Goal: Task Accomplishment & Management: Complete application form

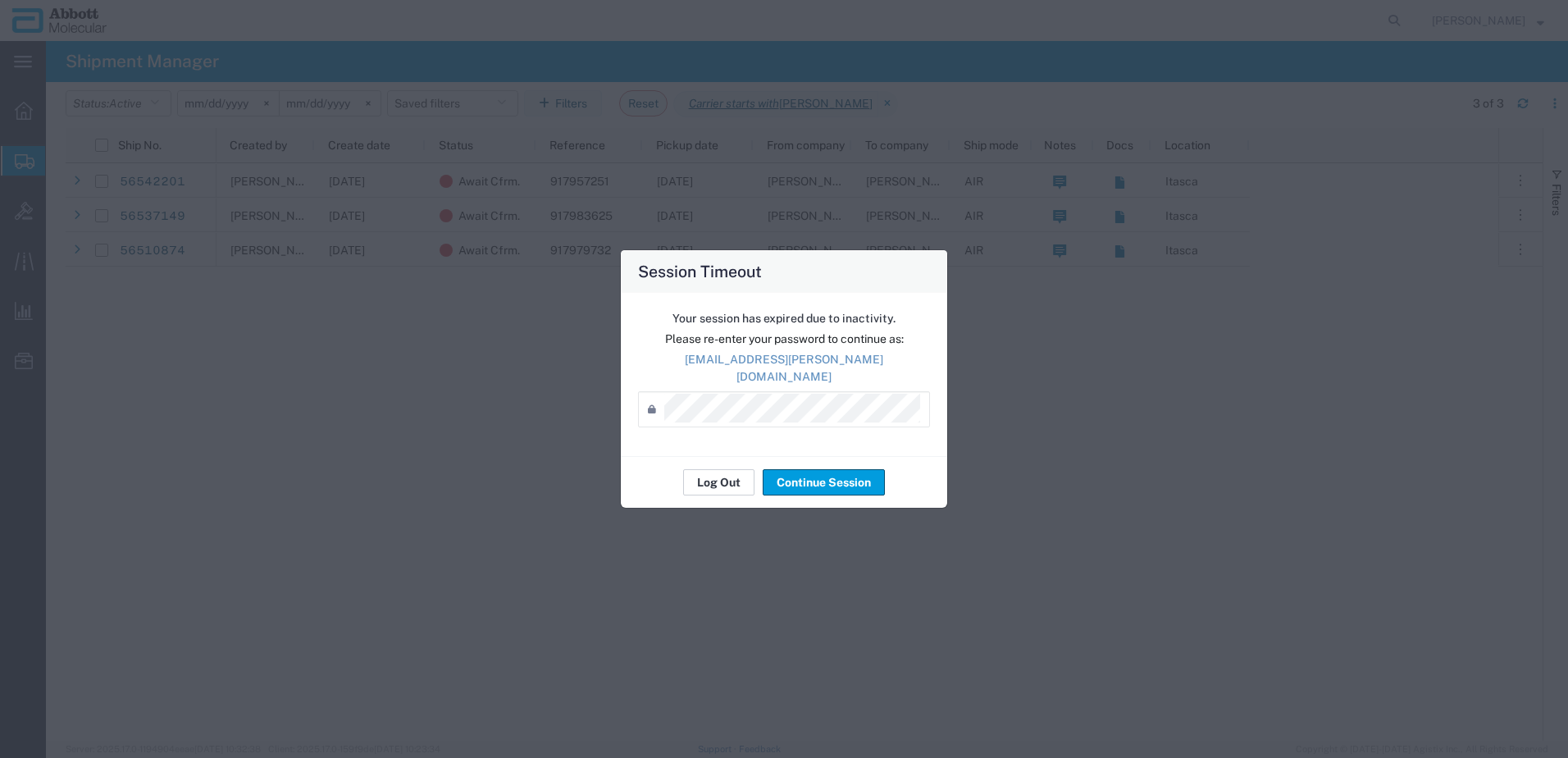
click at [723, 470] on button "Log Out" at bounding box center [719, 482] width 72 height 26
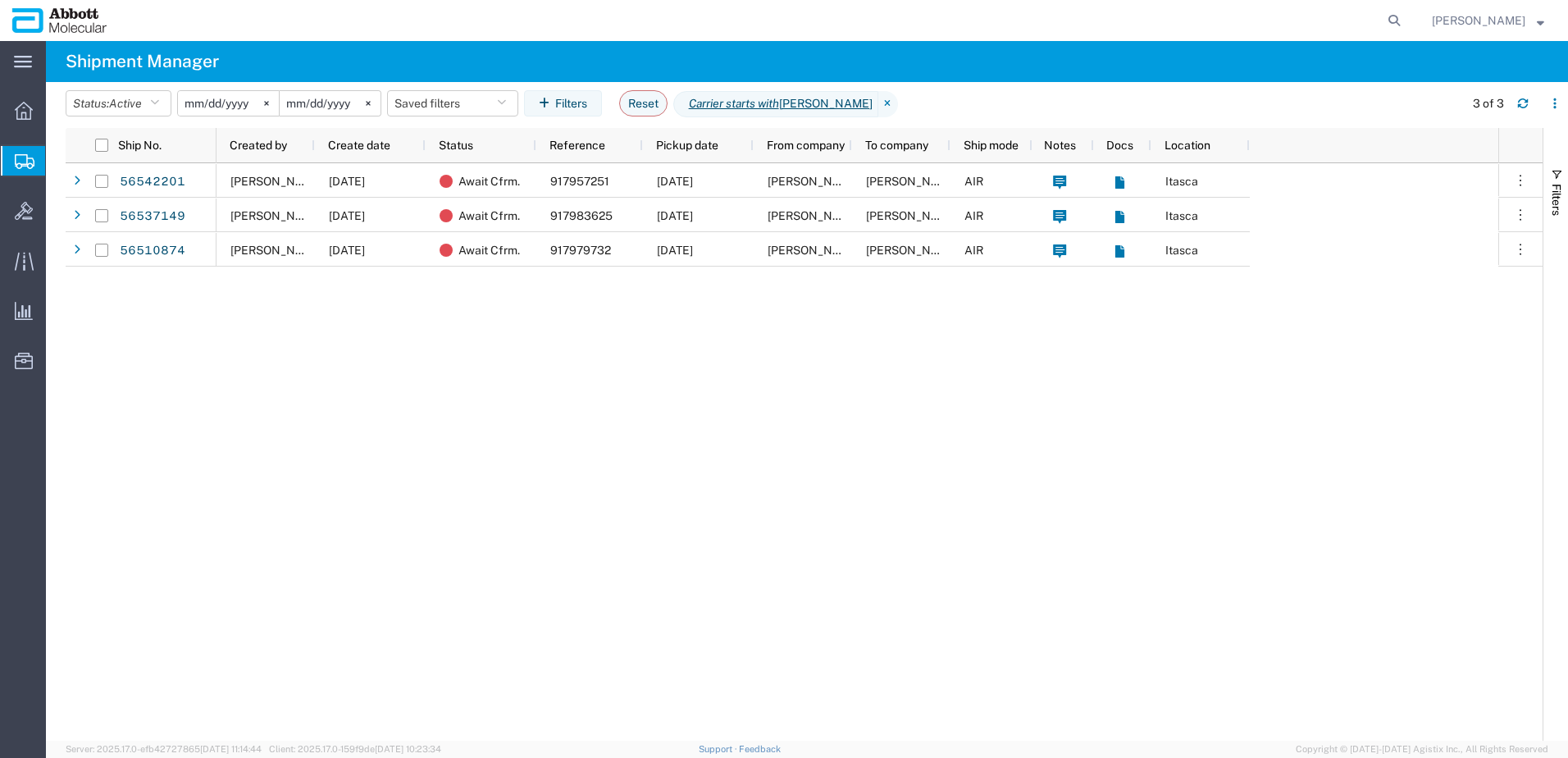
click at [0, 0] on span "Create from Template" at bounding box center [0, 0] width 0 height 0
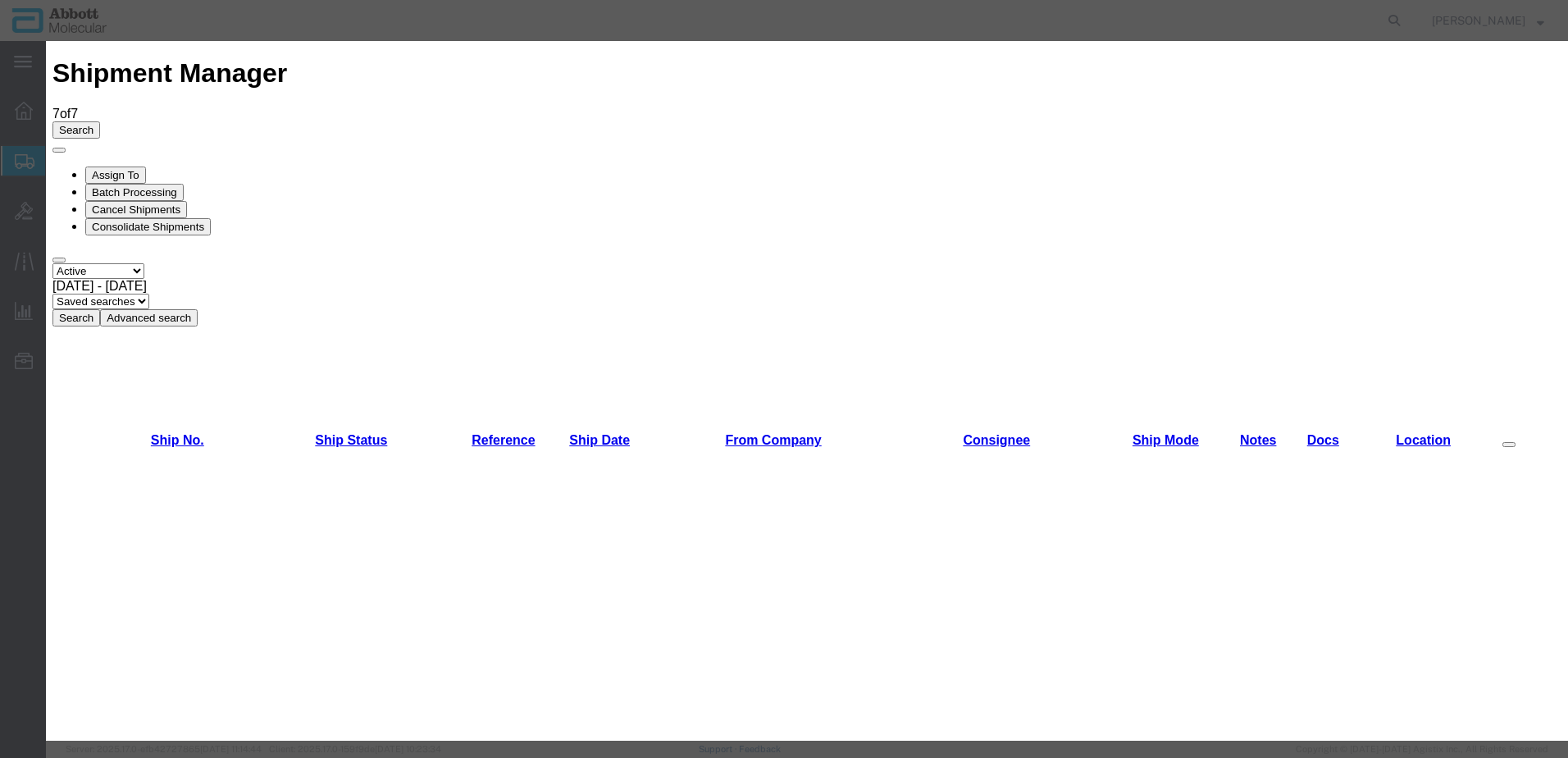
scroll to position [574, 0]
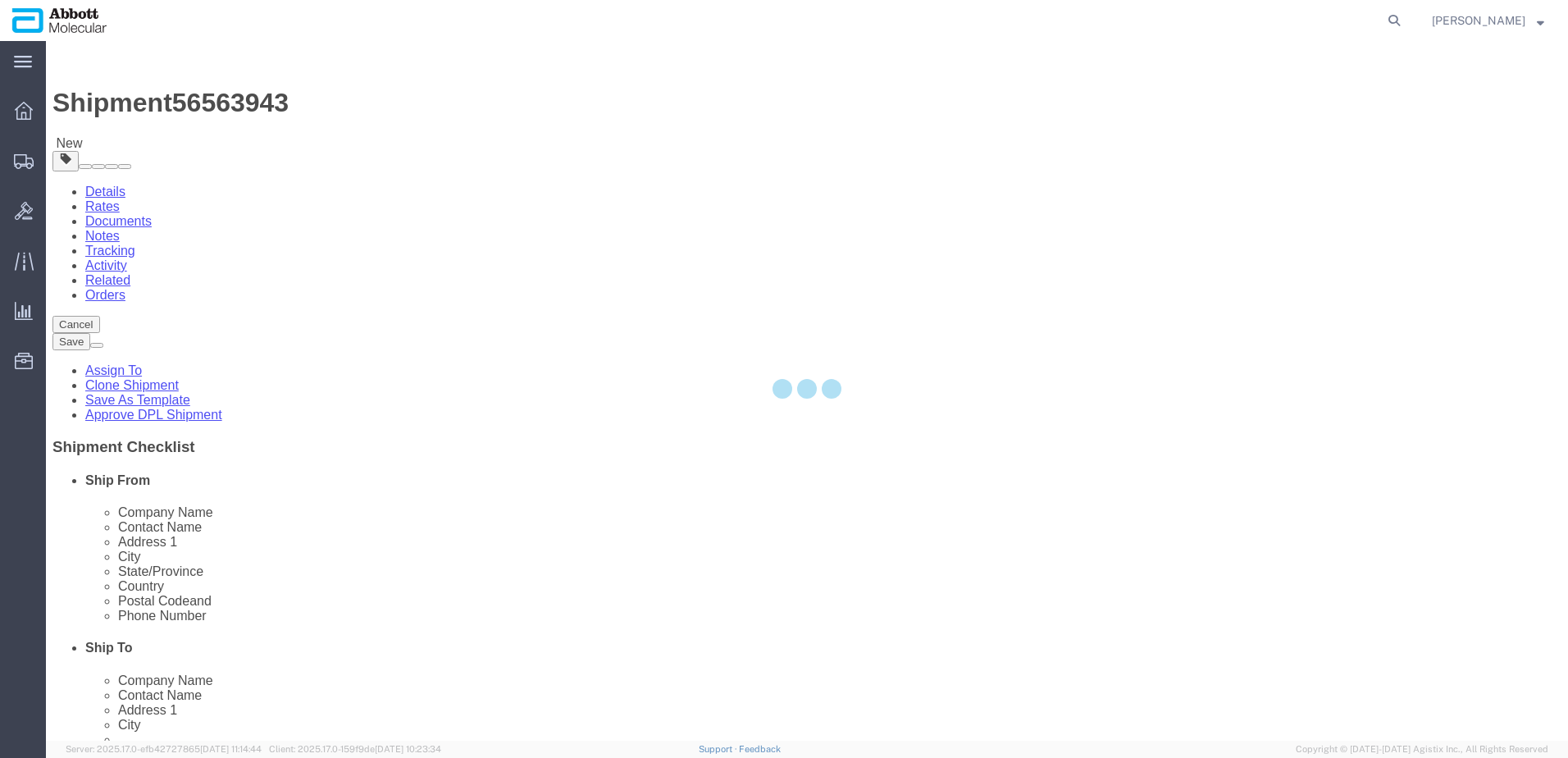
select select "48454"
select select
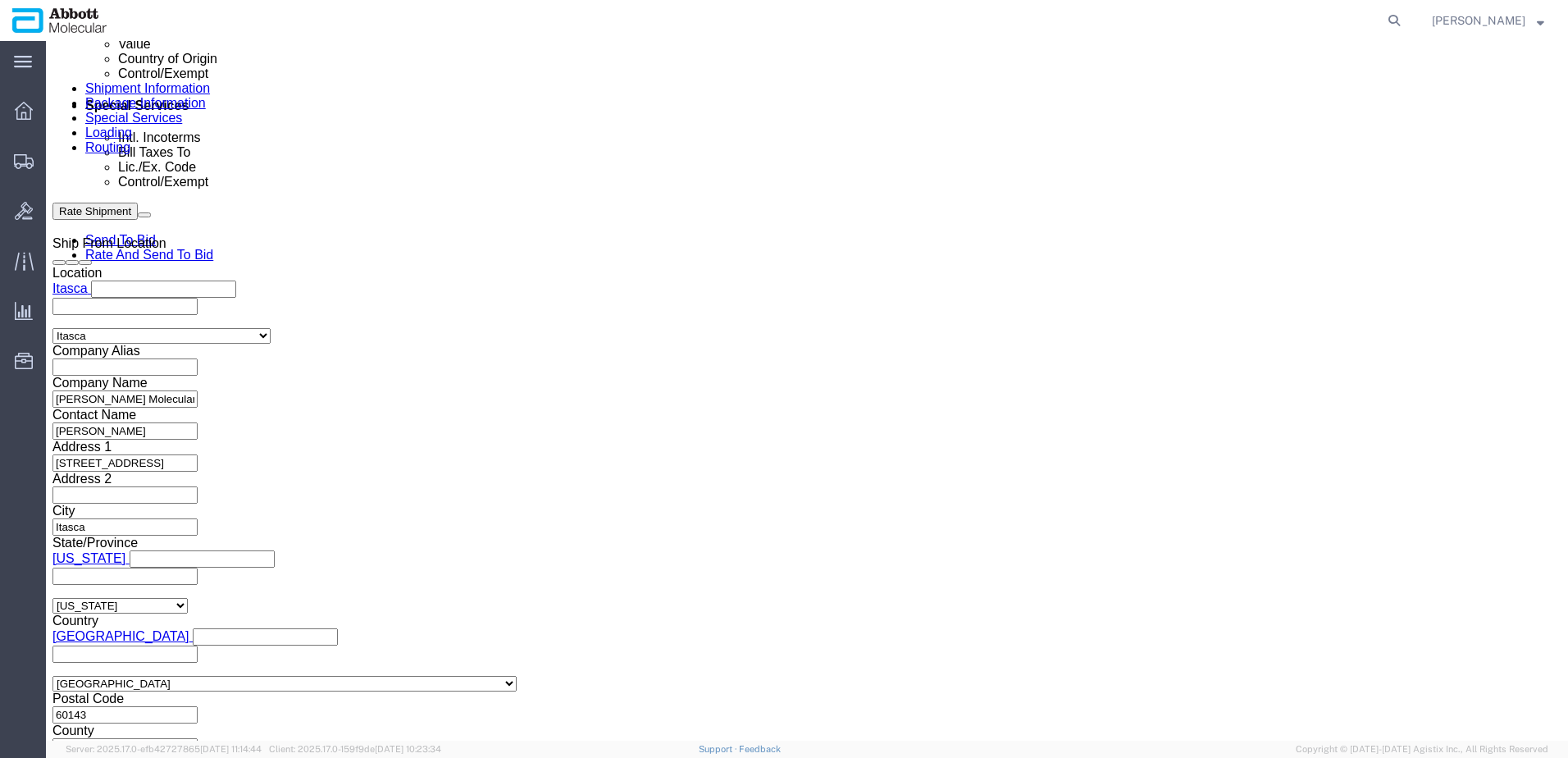
scroll to position [959, 0]
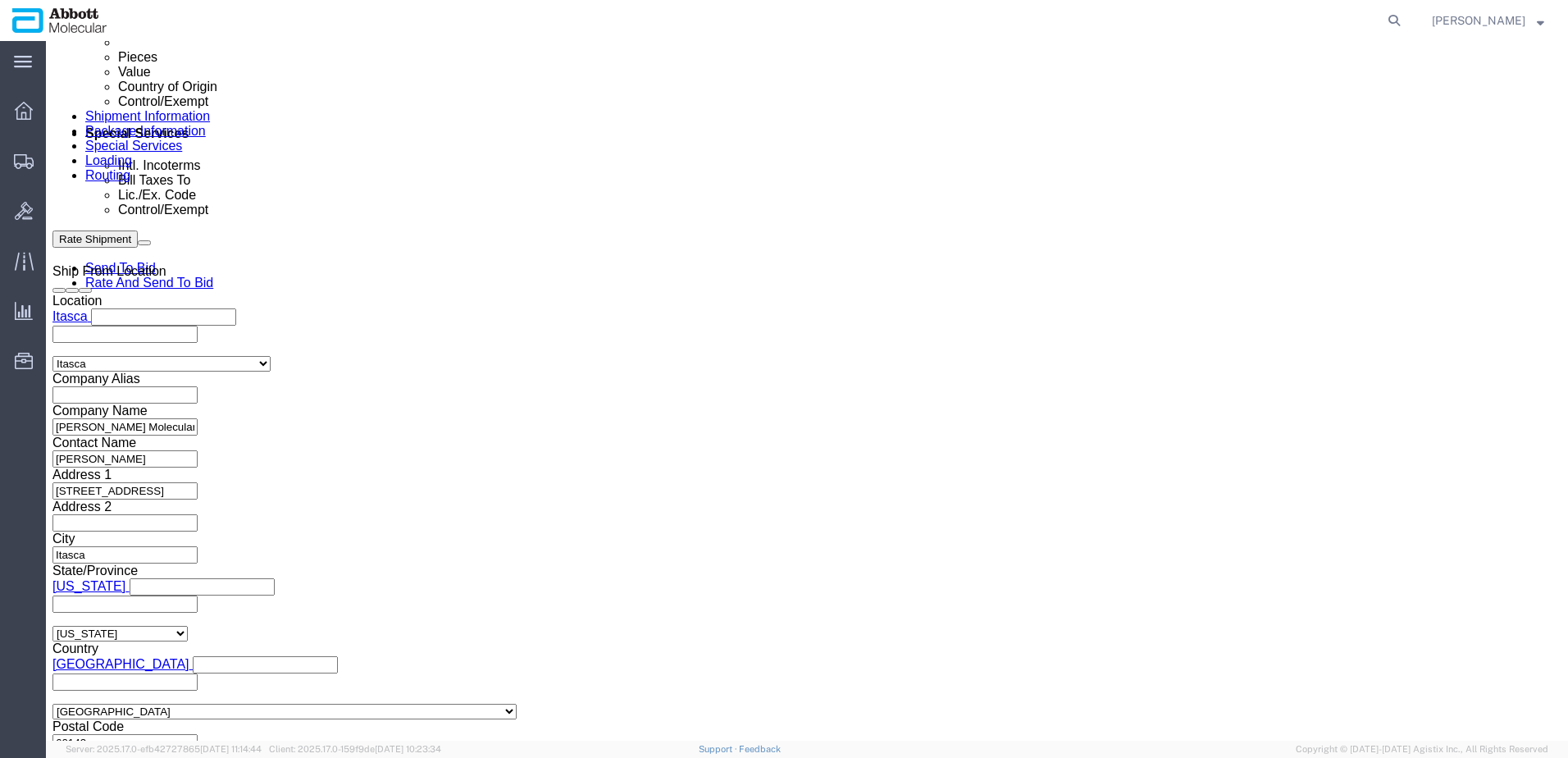
click input "text"
paste input "620456851"
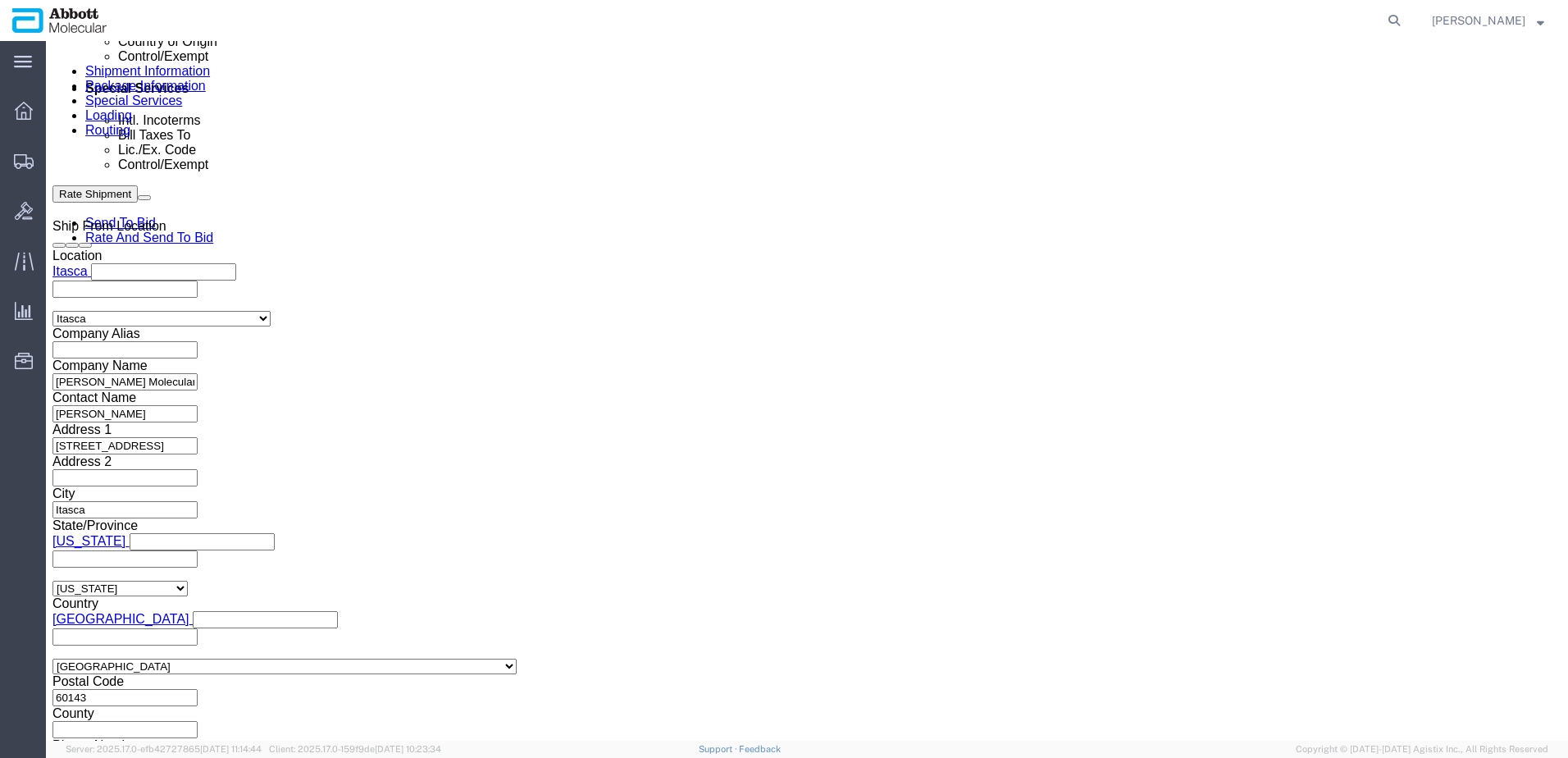
scroll to position [1041, 0]
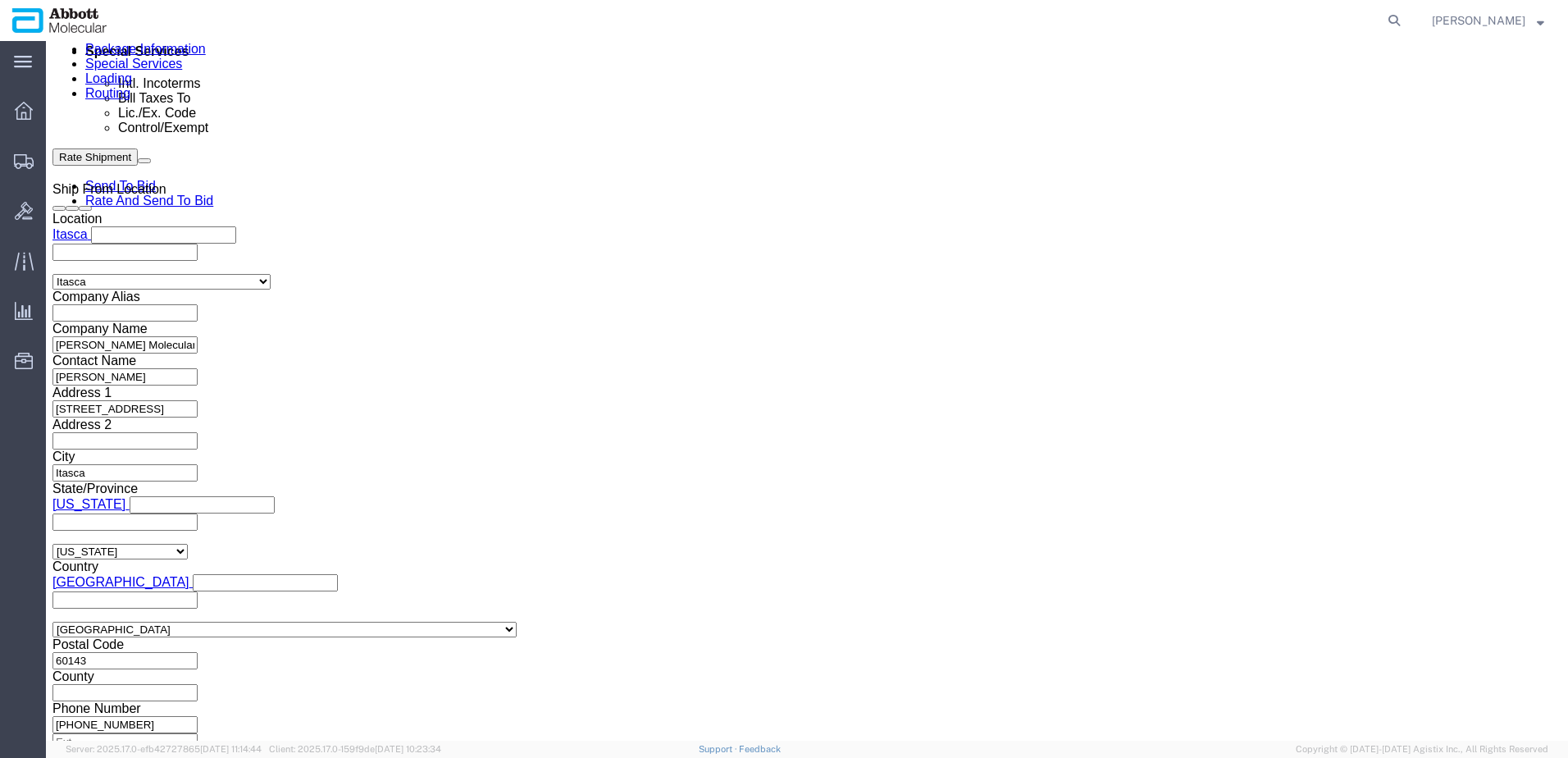
type input "620456851"
click button "Continue"
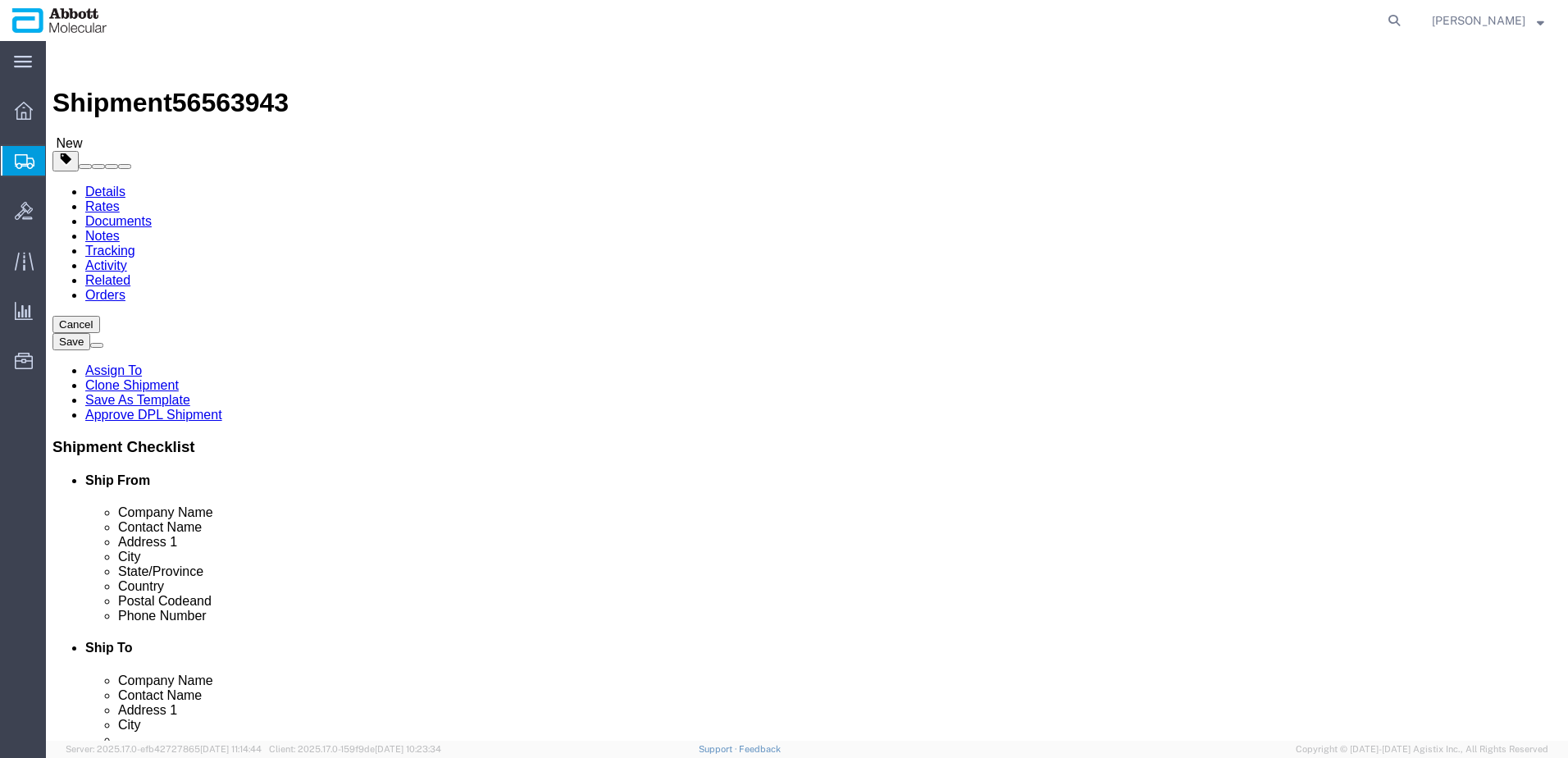
click select "Select Box (B) Box (C) Box (D) Cardboard Box(es) Crate (Instrument) Crate(s) En…"
select select "BOXC"
click select "Select Box (B) Box (C) Box (D) Cardboard Box(es) Crate (Instrument) Crate(s) En…"
type input "22.00"
type input "18.00"
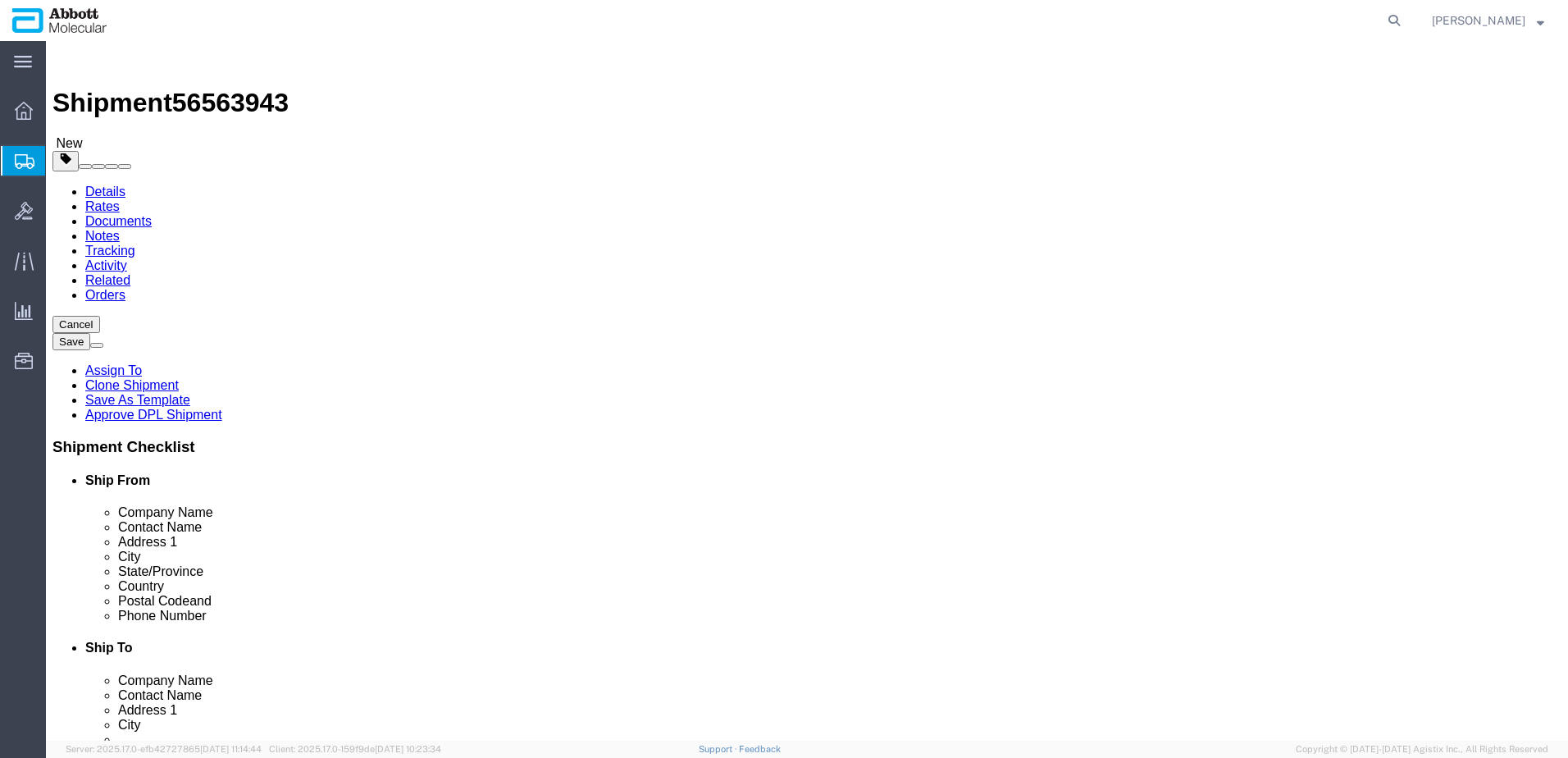
type input "18.00"
drag, startPoint x: 263, startPoint y: 377, endPoint x: 158, endPoint y: 372, distance: 105.1
click div "Weight 0.00 Select kgs lbs Ship. t°"
type input "20"
click input "checkbox"
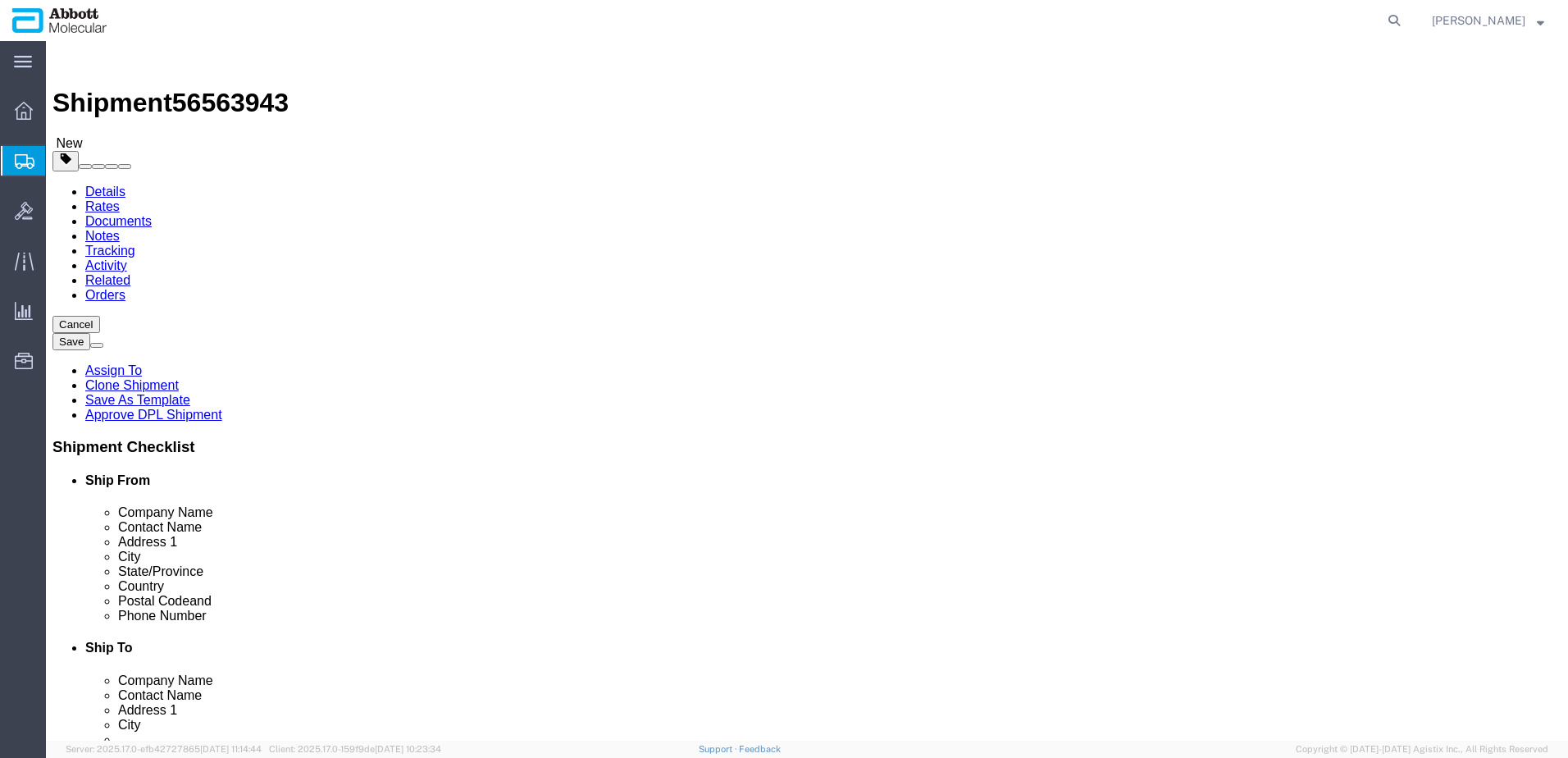
checkbox input "true"
type input "FROZEN"
click link "Add Content"
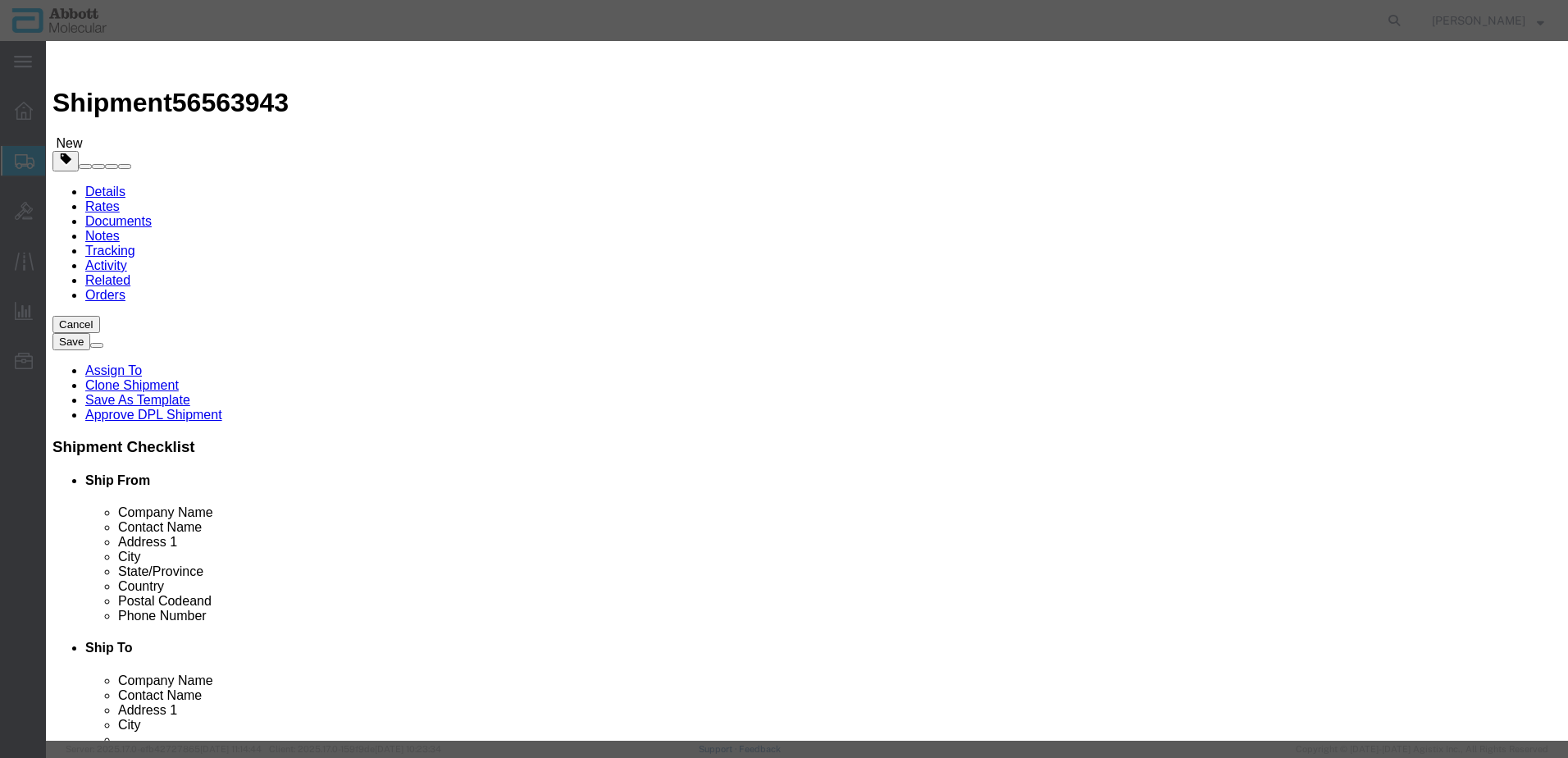
click input "text"
type input "09N7980"
click strong "09N7980"
select select
checkbox input "false"
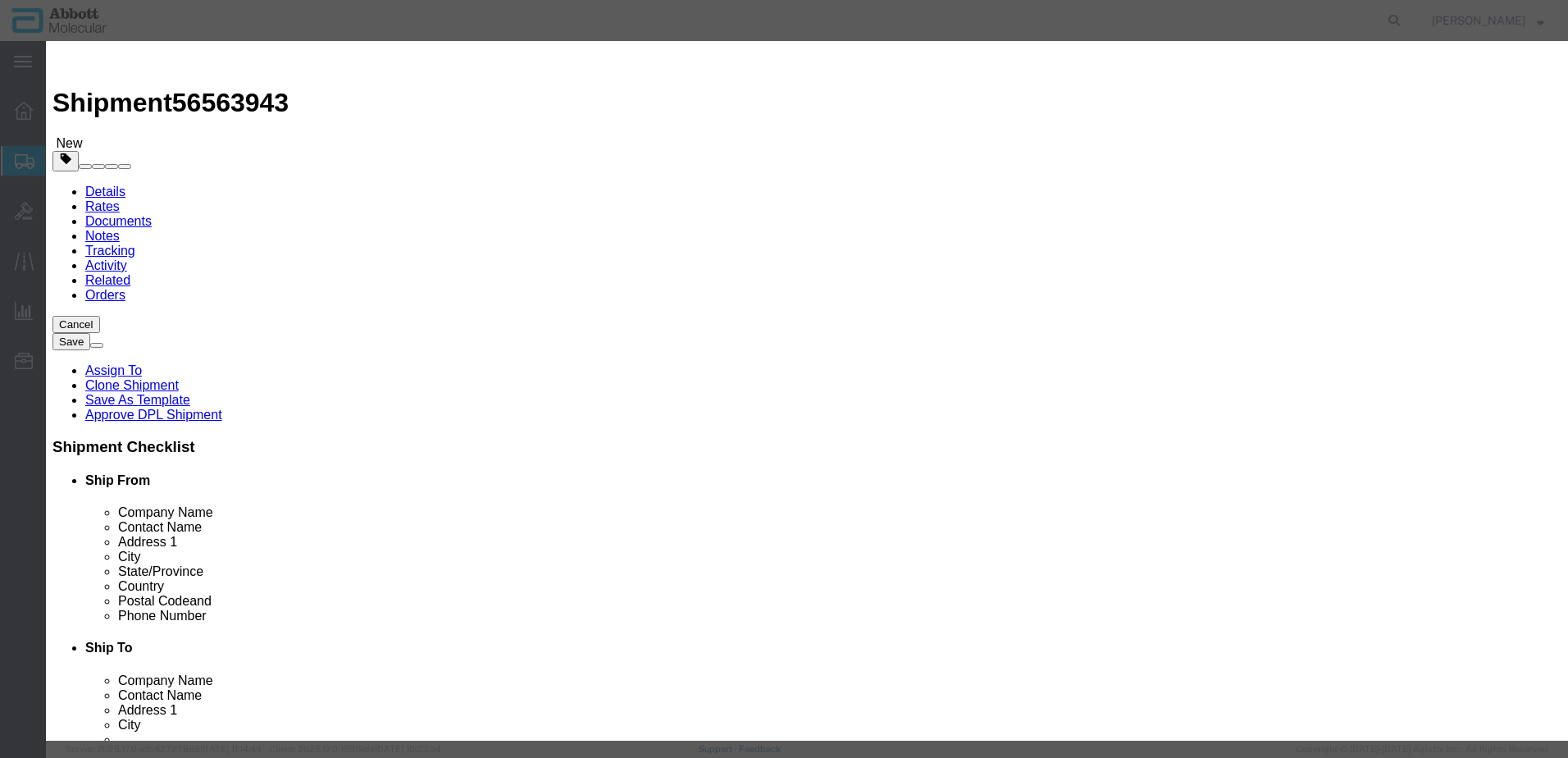
select select "US"
type input "FROZEN"
type input "3822190080"
select select "BIS"
checkbox input "false"
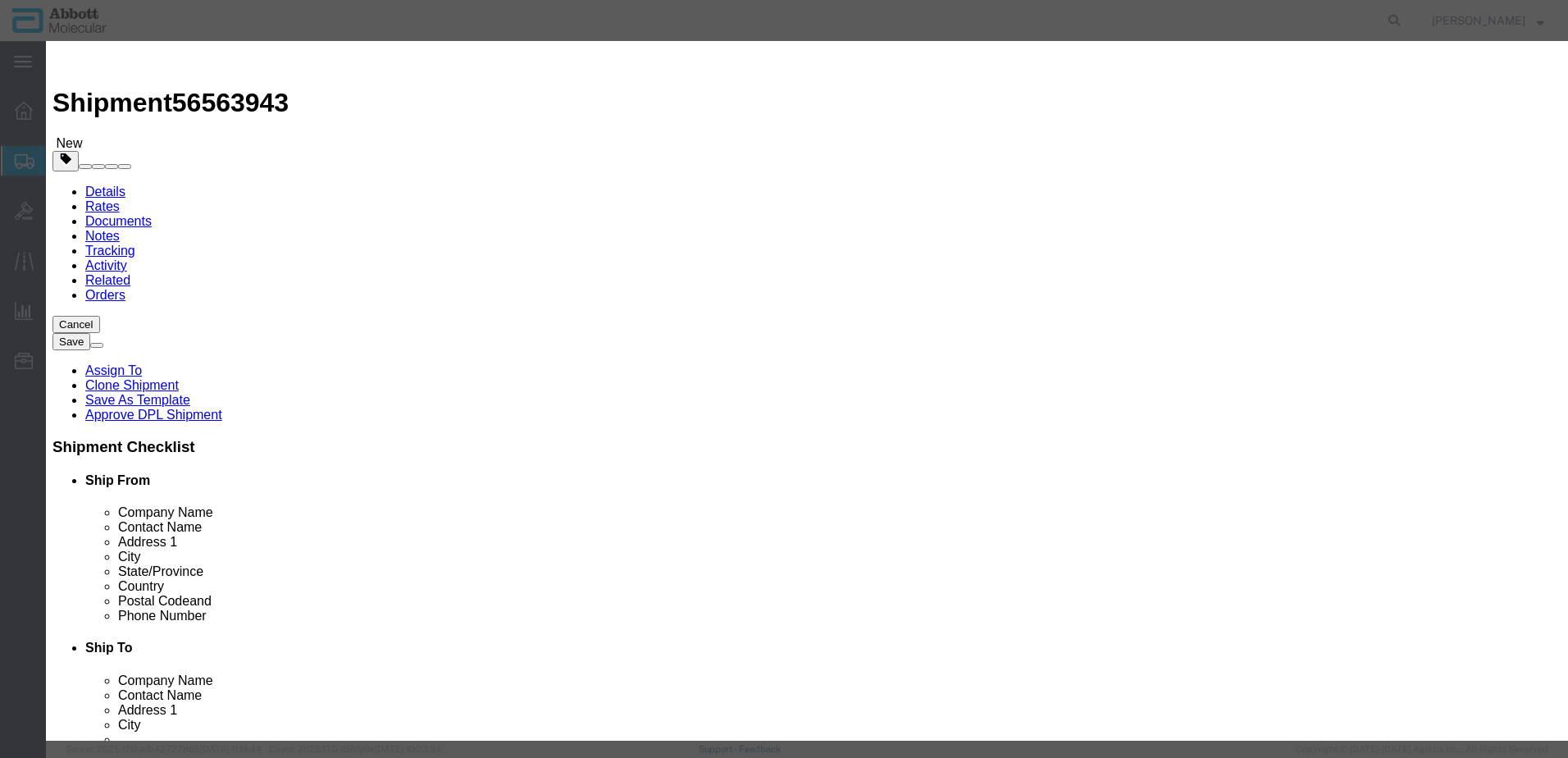
checkbox input "false"
type input "09N7980"
type textarea "Alinity m Resp-4-Plex CTRL Kit"
select select "NLR"
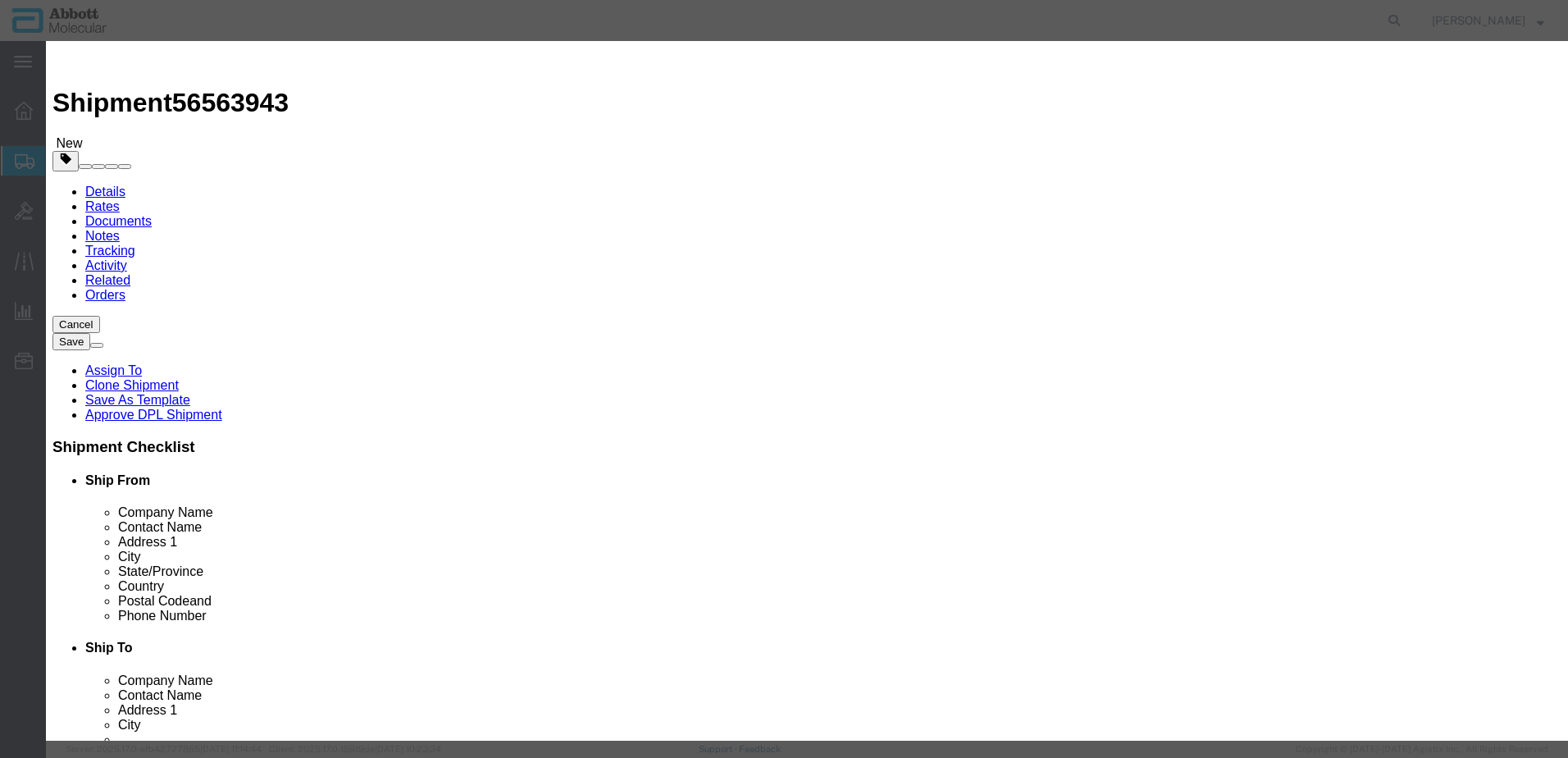
type input "09N7980"
type input "5"
type input "1"
select select "70"
drag, startPoint x: 985, startPoint y: 266, endPoint x: 985, endPoint y: 275, distance: 9.0
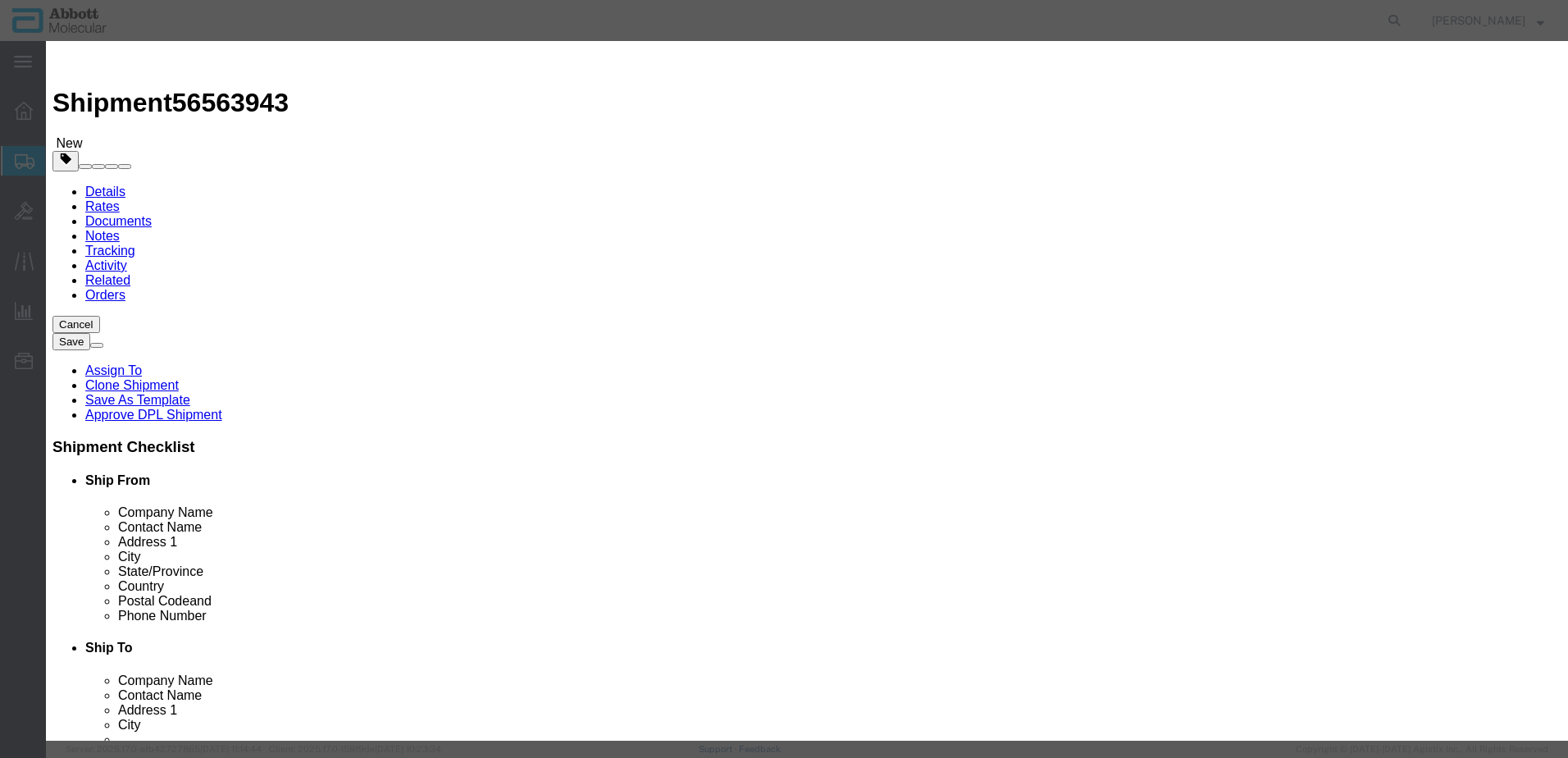
click select "Select Account Type Activity ID Airline Appointment Number ASN Batch Number Bil…"
select select "BATCH_NUMBER"
click select "Select Account Type Activity ID Airline Appointment Number ASN Batch Number Bil…"
type input "413449"
click button "Save & Close"
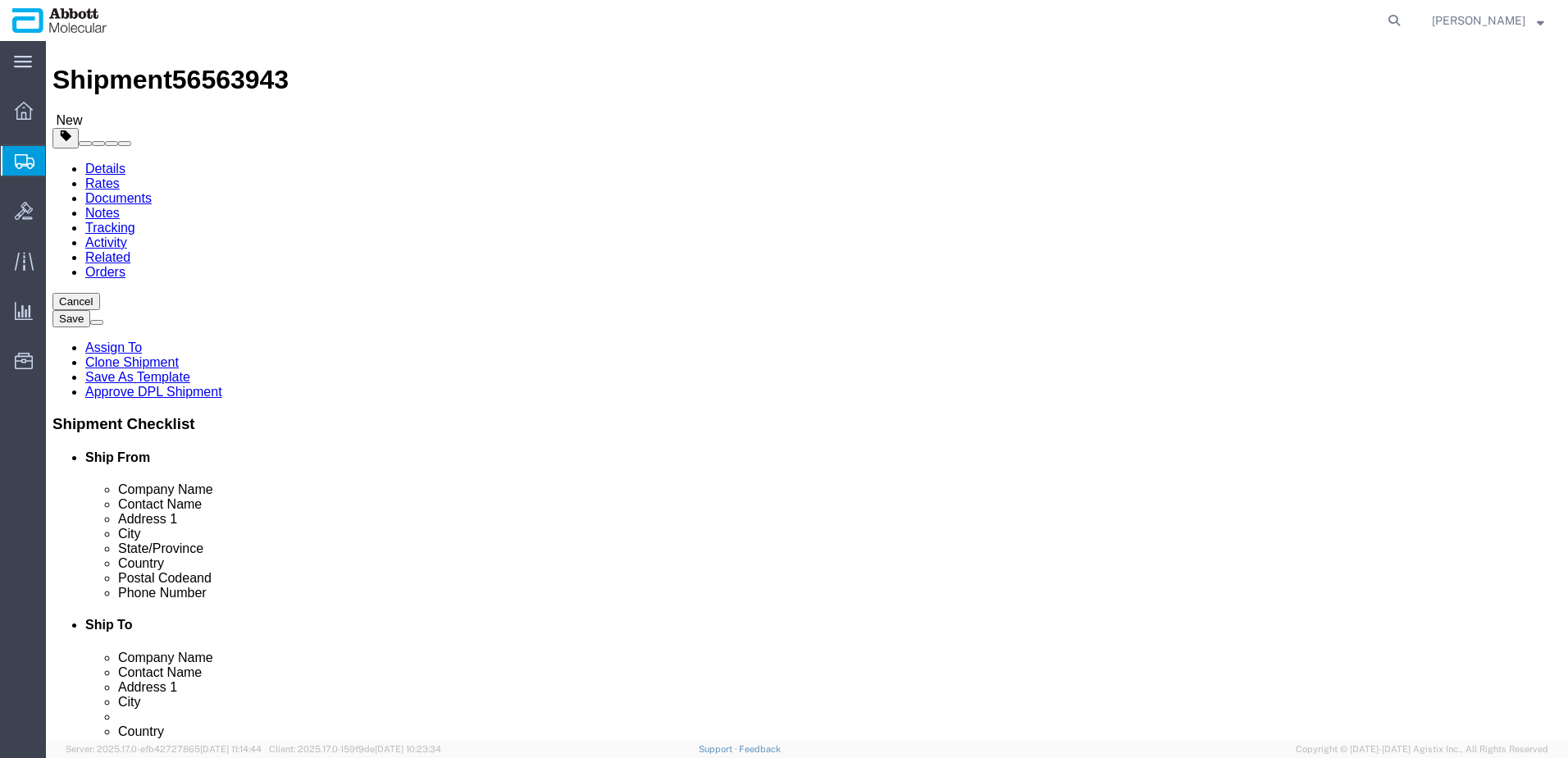
scroll to position [36, 0]
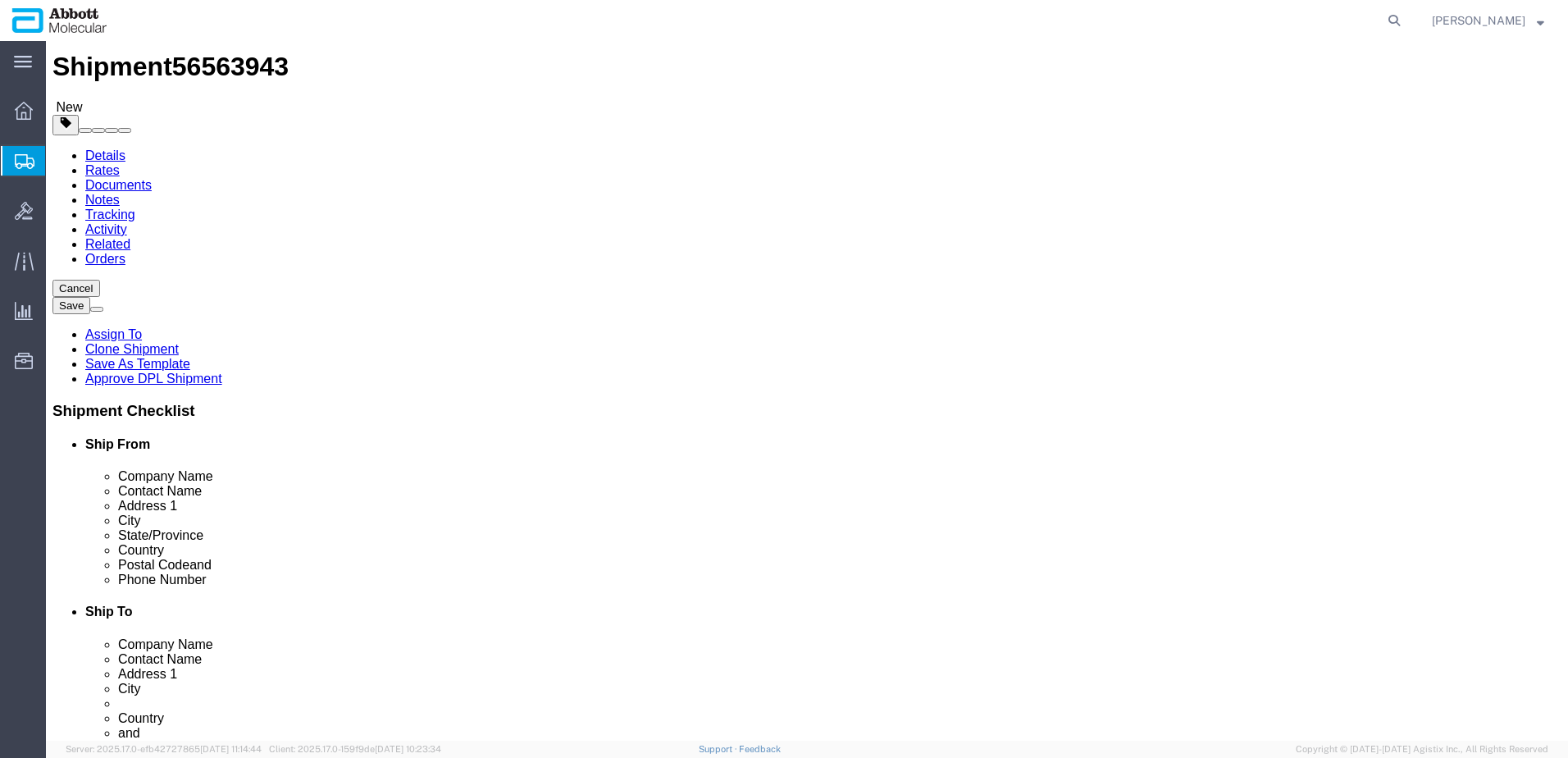
click button "Continue"
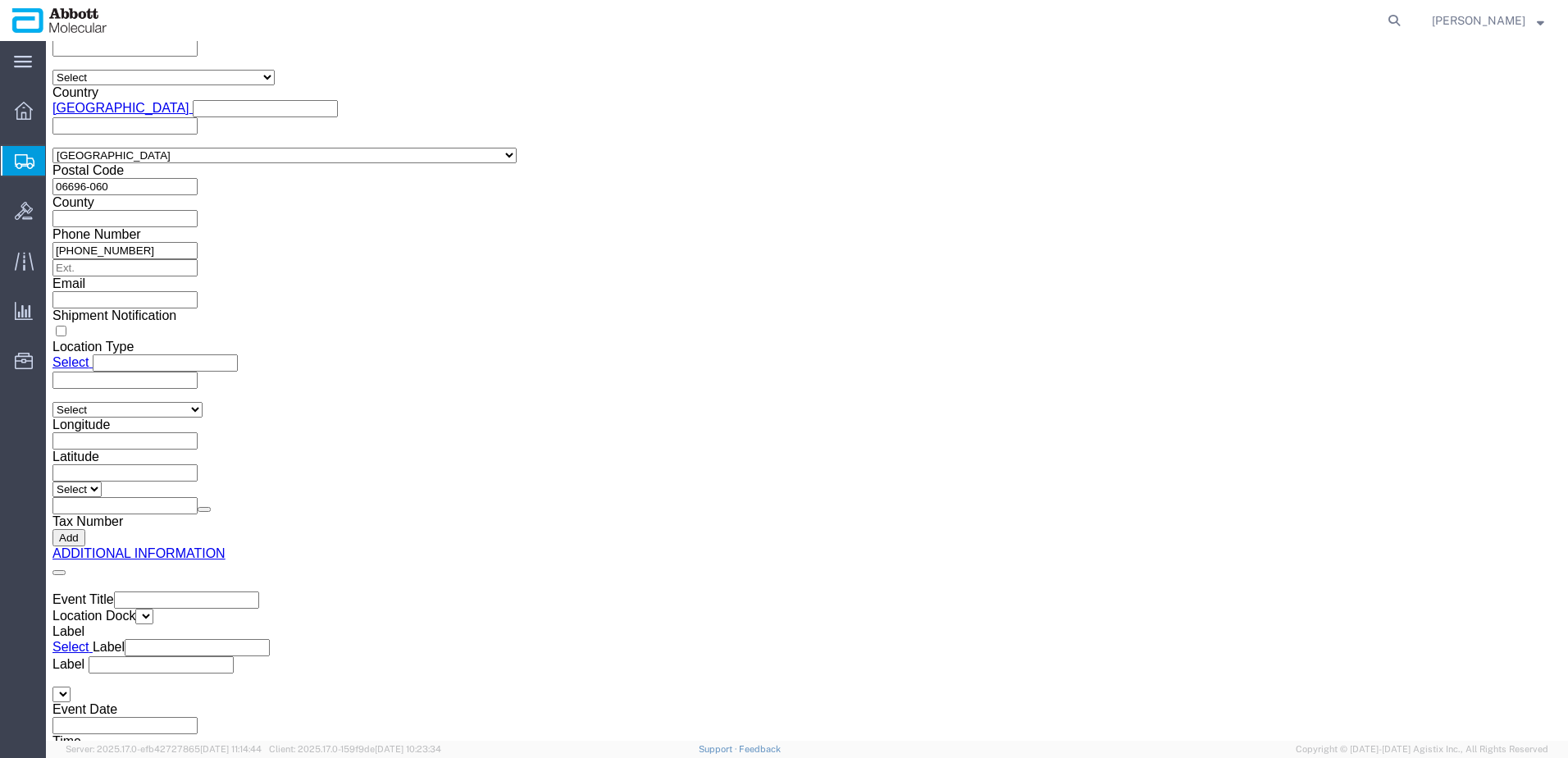
scroll to position [2487, 0]
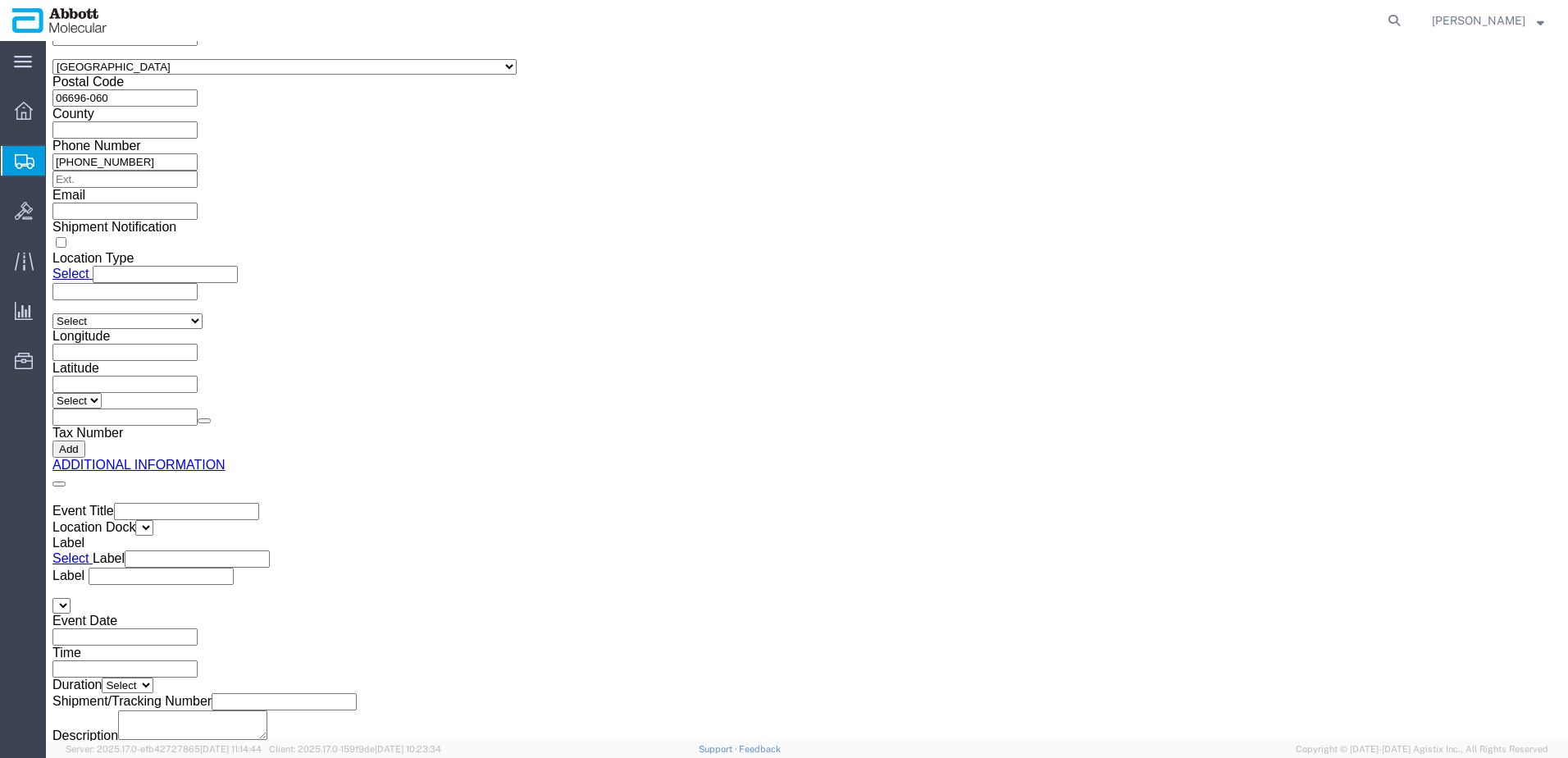
click button "Upload"
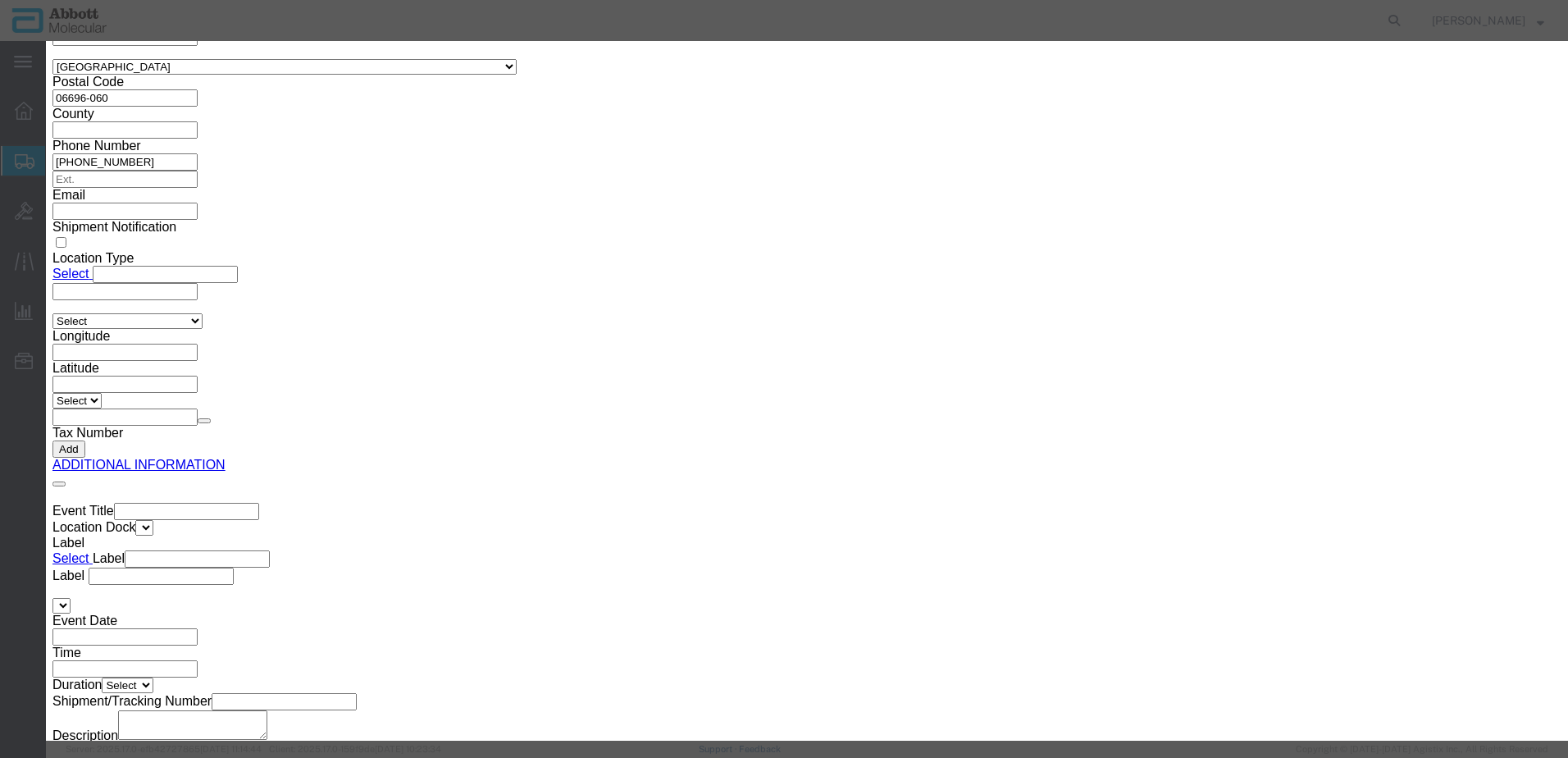
click button "Browse"
type input "C:\fakepath\620456851 SLI DSV.pdf"
click button "Upload"
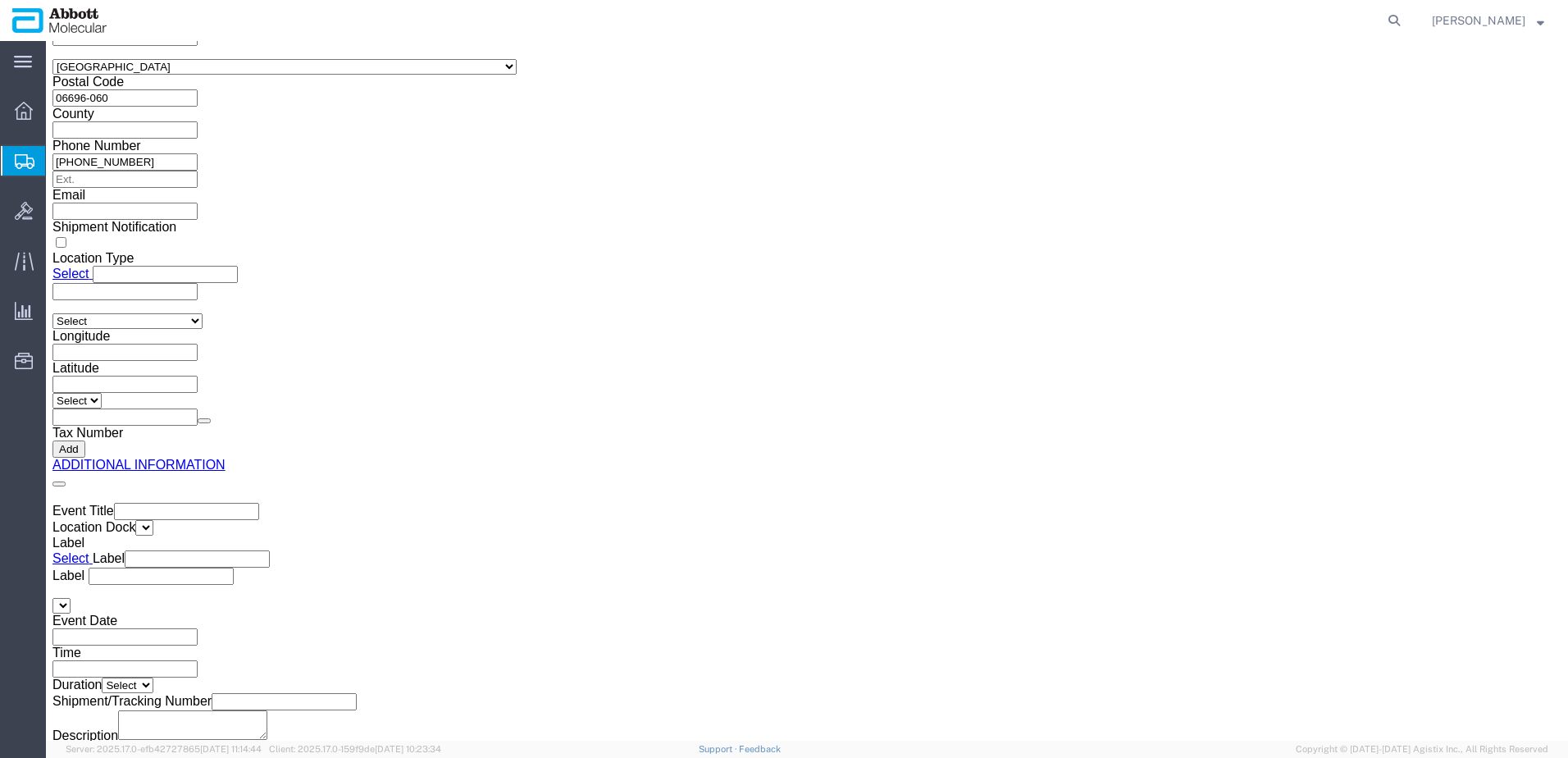
drag, startPoint x: 49, startPoint y: 20, endPoint x: 76, endPoint y: 17, distance: 27.2
click h1 "Shipment 56563943"
drag, startPoint x: 76, startPoint y: 17, endPoint x: 45, endPoint y: 18, distance: 31.0
click h1 "Shipment 56563943"
drag, startPoint x: 41, startPoint y: 17, endPoint x: 223, endPoint y: 22, distance: 182.1
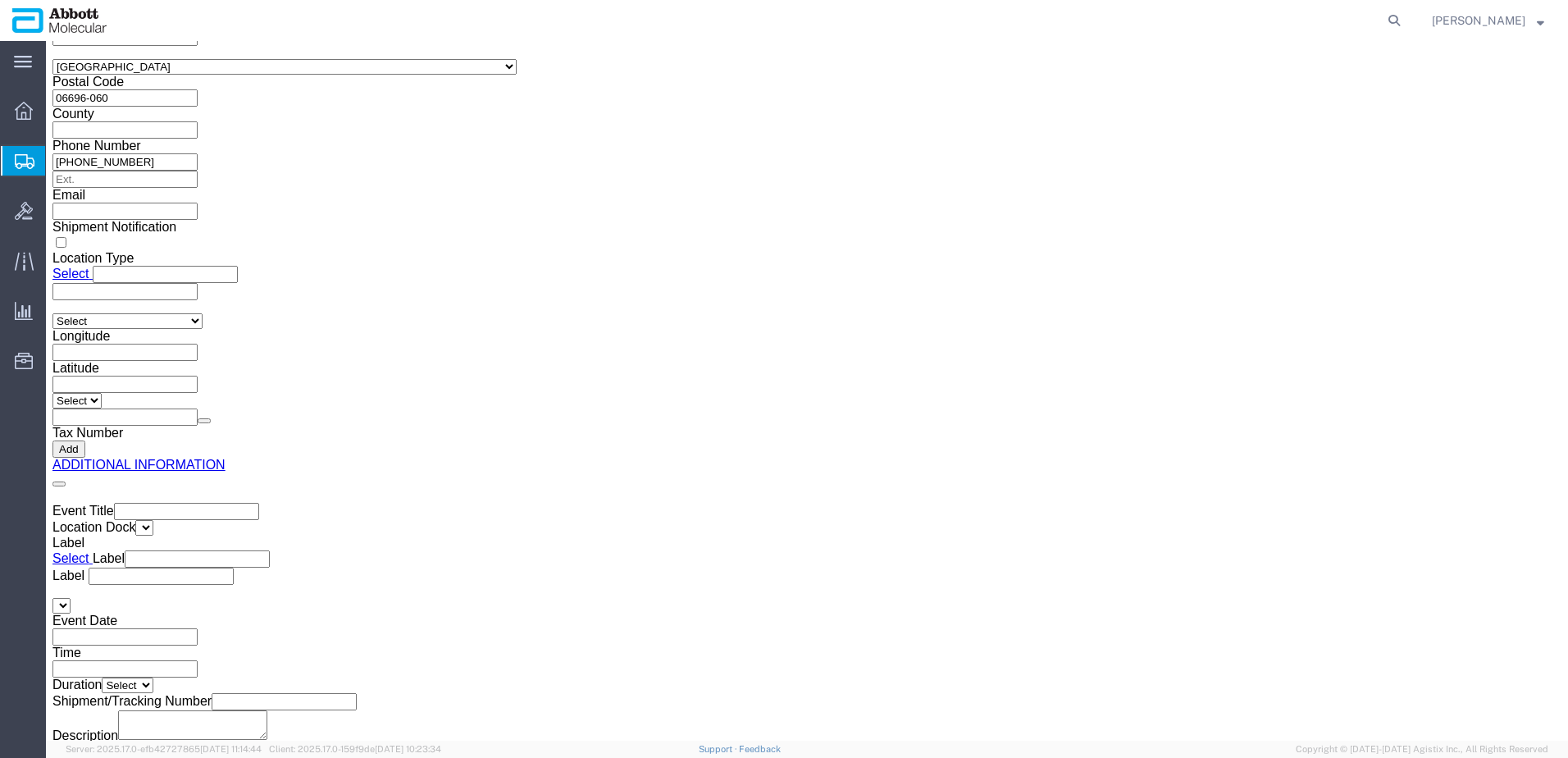
click div "Shipment 56563943 New"
copy h1 "Shipment 56563943"
click button "Rate Shipment"
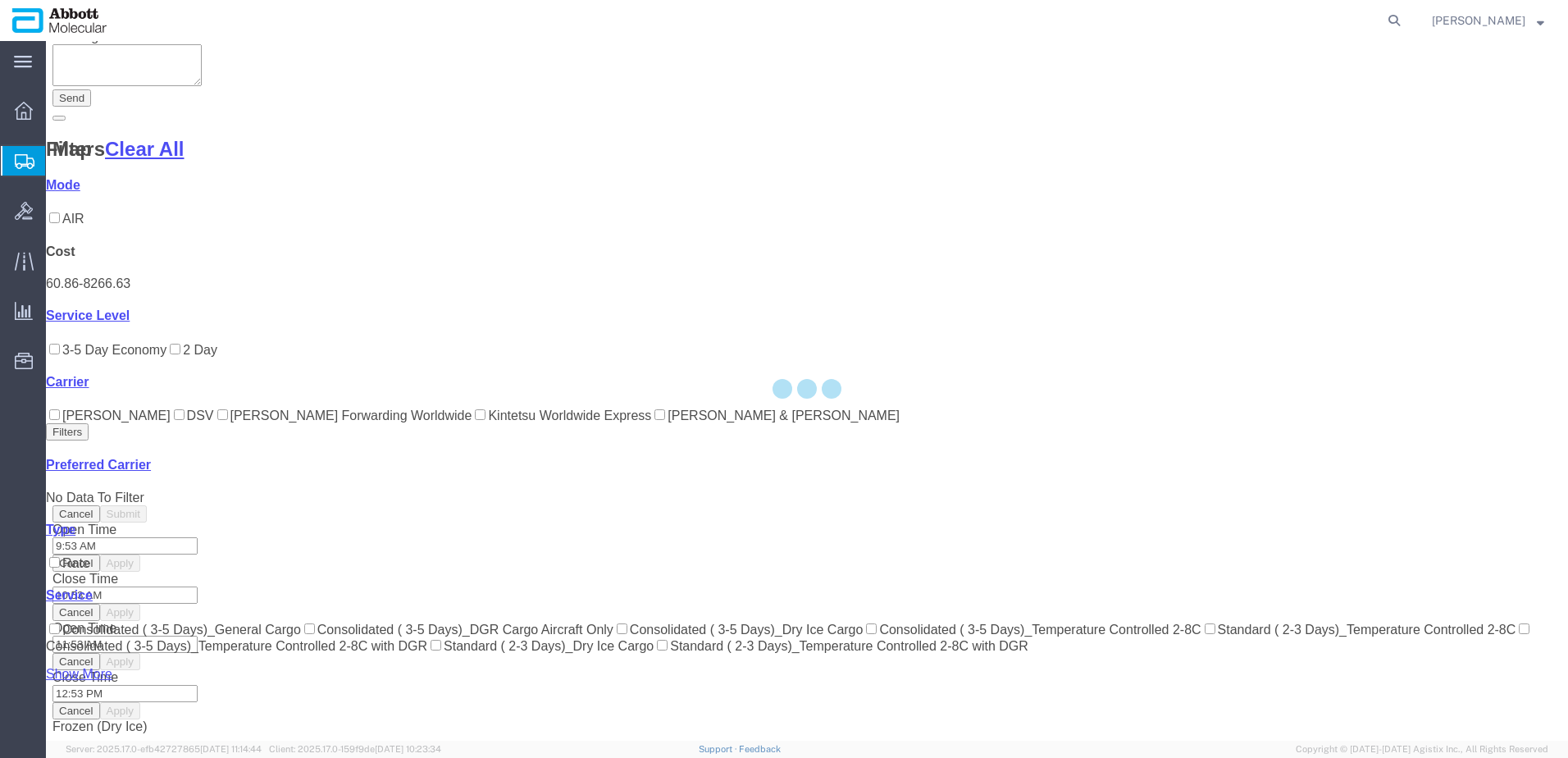
scroll to position [118, 0]
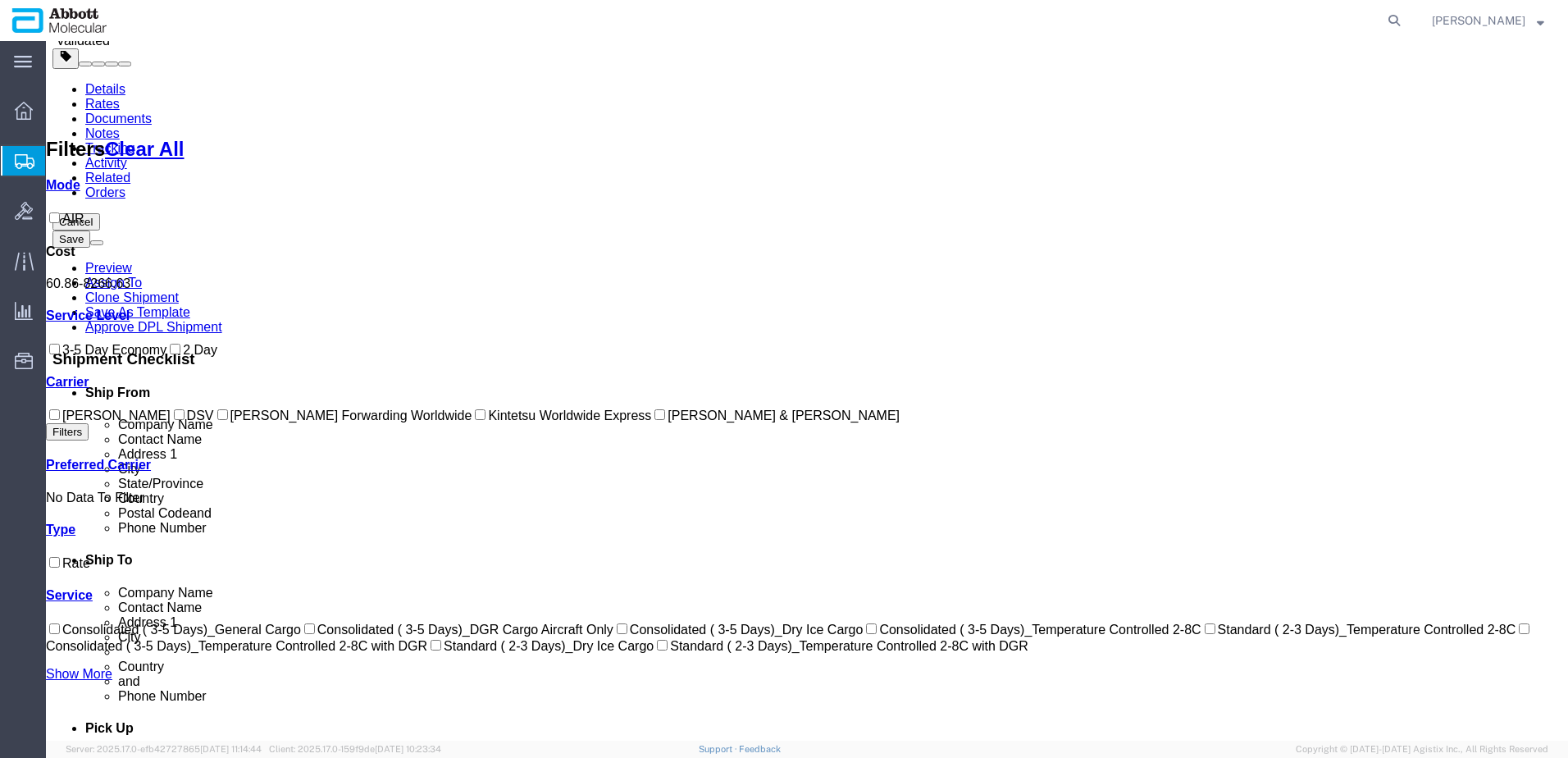
drag, startPoint x: 81, startPoint y: 449, endPoint x: 235, endPoint y: 414, distance: 157.9
click at [170, 423] on label "DSV" at bounding box center [192, 415] width 43 height 14
click at [174, 420] on input "DSV" at bounding box center [179, 414] width 11 height 11
checkbox input "true"
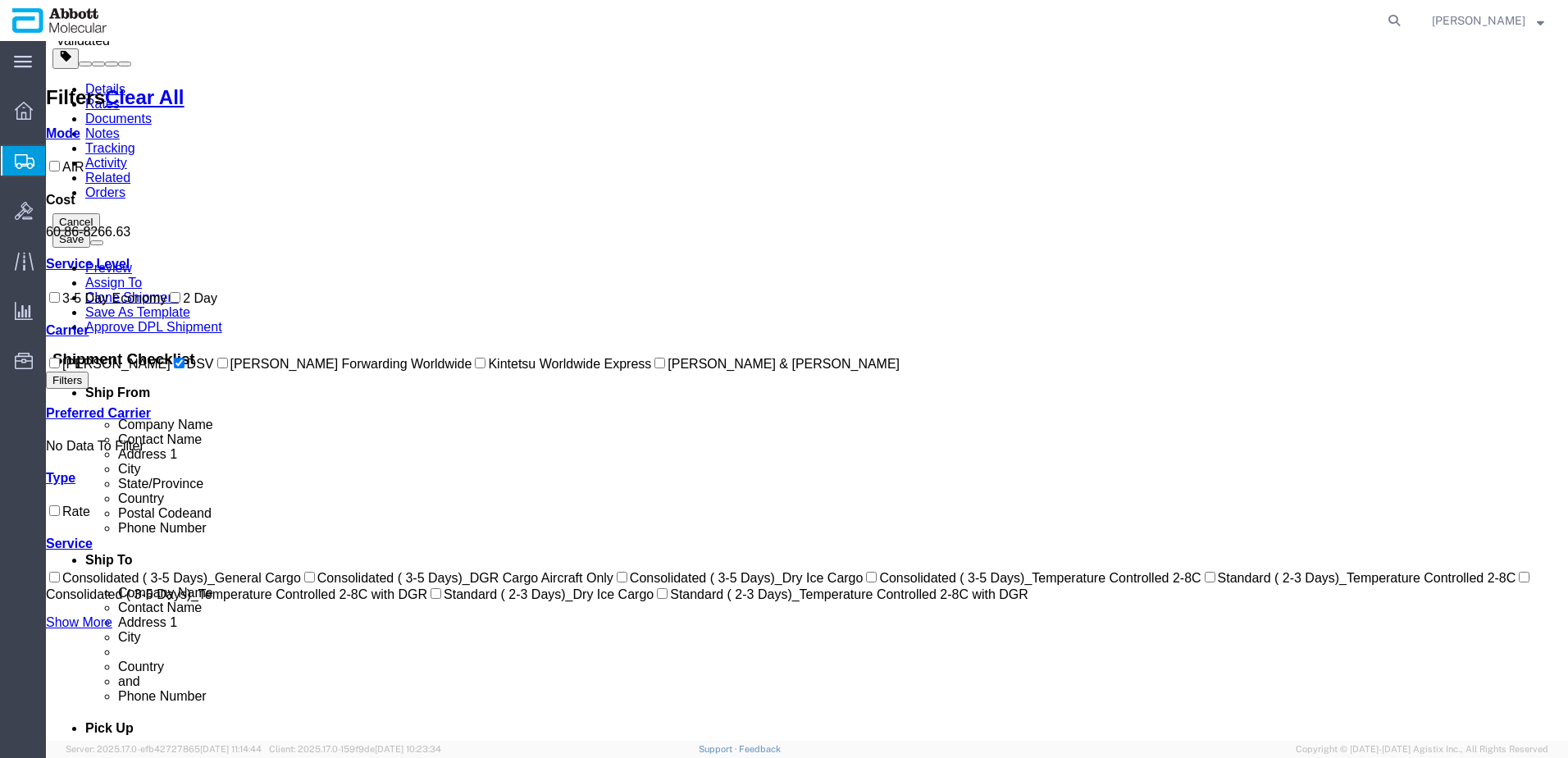
scroll to position [0, 0]
